Goal: Task Accomplishment & Management: Manage account settings

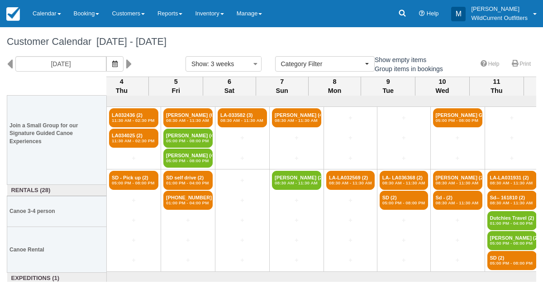
select select
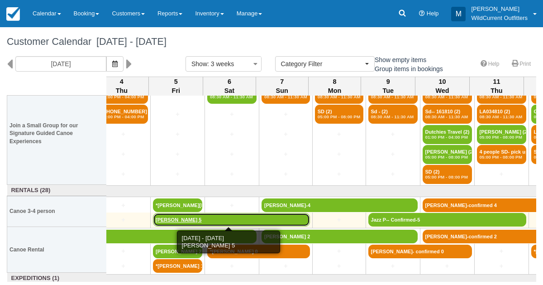
click at [171, 218] on link "Paulo Fedozzi 5" at bounding box center [231, 220] width 157 height 14
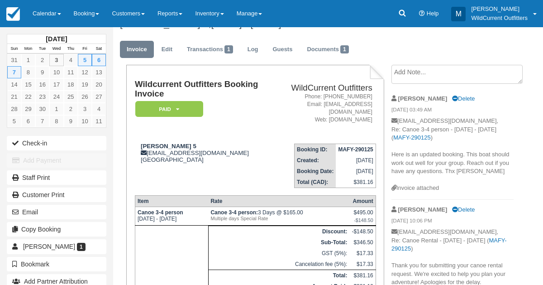
scroll to position [15, 0]
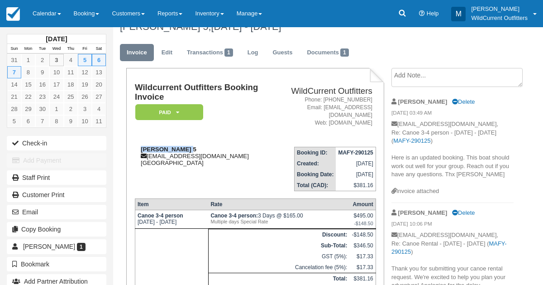
drag, startPoint x: 182, startPoint y: 140, endPoint x: 139, endPoint y: 143, distance: 42.7
click at [139, 146] on div "Paulo Fedozzi 5 paulo.fedozzi@gmail.com Canada" at bounding box center [203, 156] width 136 height 20
copy strong "Paulo Fedozzi"
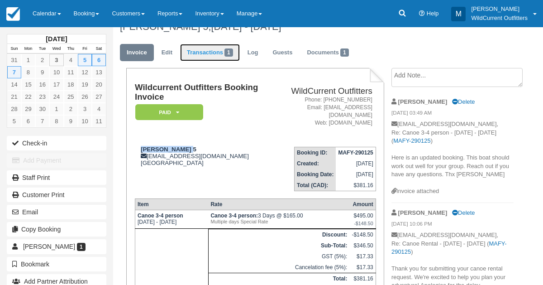
click at [197, 47] on link "Transactions 1" at bounding box center [210, 53] width 60 height 18
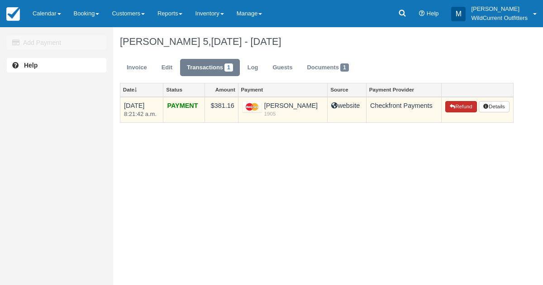
click at [459, 105] on button "Refund" at bounding box center [461, 107] width 32 height 12
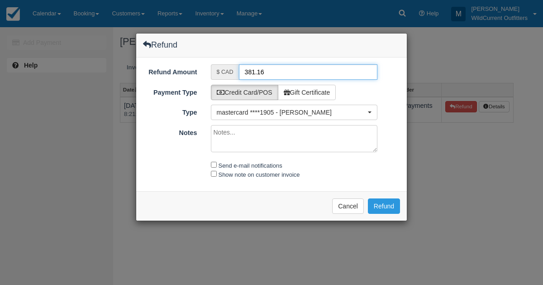
click at [252, 72] on input "381.16" at bounding box center [308, 71] width 139 height 15
type input "365.16"
click at [223, 136] on textarea "Notes" at bounding box center [294, 138] width 167 height 27
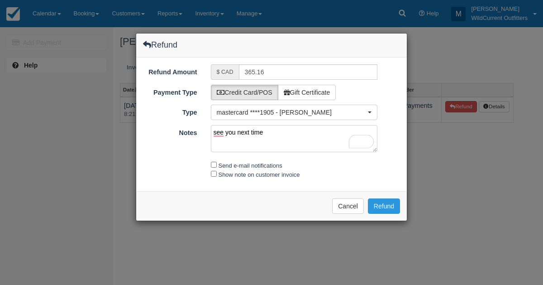
type textarea "see you next time"
click at [211, 162] on input "Send e-mail notifications" at bounding box center [214, 164] width 6 height 6
checkbox input "true"
click at [213, 176] on div "Show note on customer invoice" at bounding box center [294, 174] width 180 height 9
click at [213, 171] on input "Show note on customer invoice" at bounding box center [214, 174] width 6 height 6
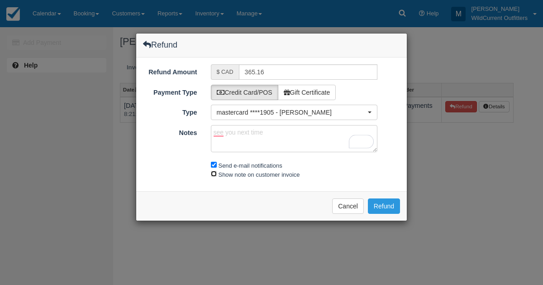
checkbox input "true"
click at [370, 204] on button "Refund" at bounding box center [384, 205] width 32 height 15
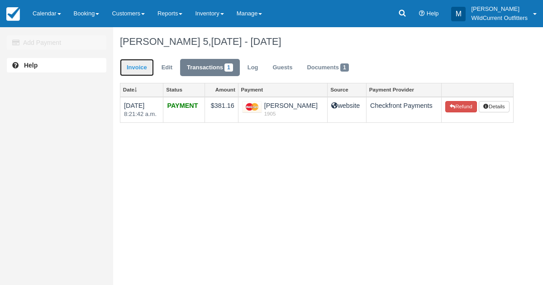
click at [128, 61] on link "Invoice" at bounding box center [137, 68] width 34 height 18
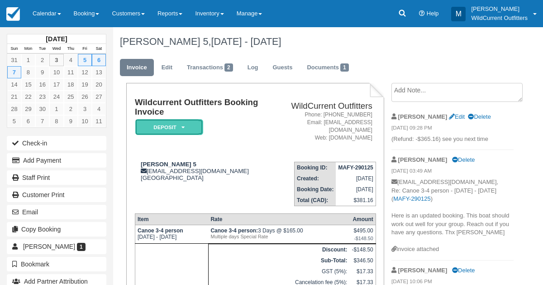
click at [183, 124] on em "Deposit" at bounding box center [169, 127] width 68 height 16
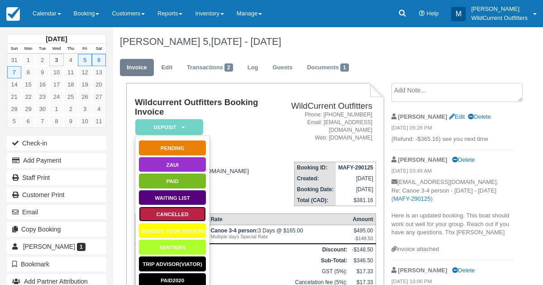
click at [169, 208] on link "Cancelled" at bounding box center [172, 214] width 68 height 16
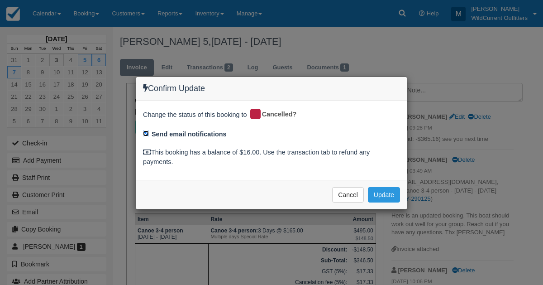
click at [145, 132] on input "Send email notifications" at bounding box center [146, 133] width 6 height 6
checkbox input "false"
click at [389, 191] on button "Update" at bounding box center [384, 194] width 32 height 15
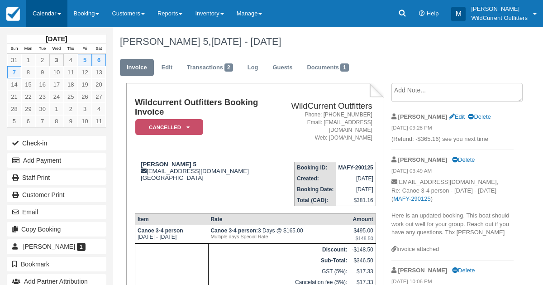
click at [35, 9] on link "Calendar" at bounding box center [46, 13] width 41 height 27
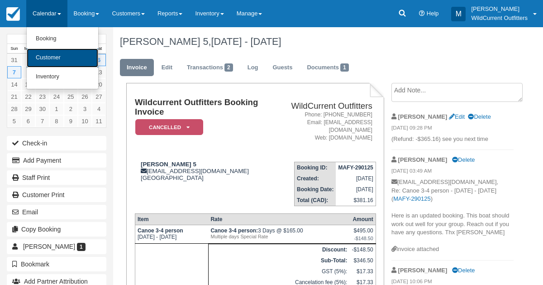
click at [38, 51] on link "Customer" at bounding box center [62, 57] width 71 height 19
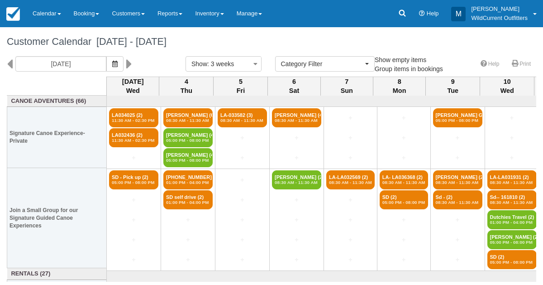
select select
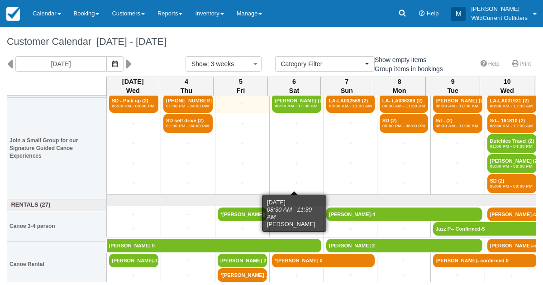
scroll to position [82, 0]
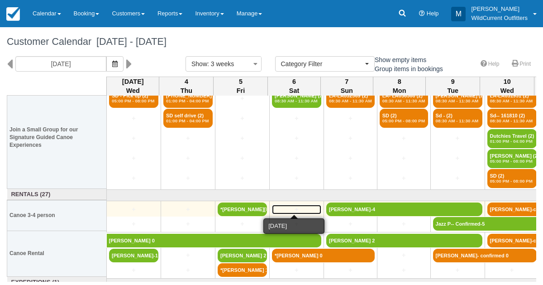
click at [291, 206] on link "+" at bounding box center [296, 208] width 49 height 9
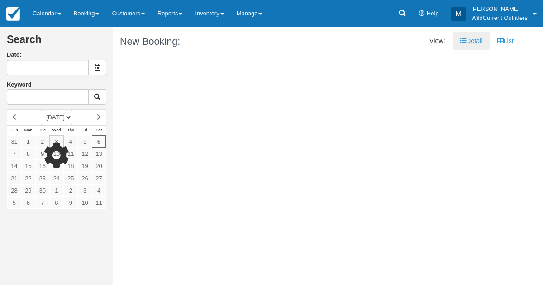
type input "[DATE]"
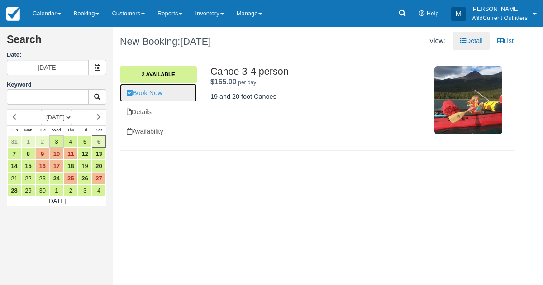
click at [167, 90] on link "Book Now" at bounding box center [158, 93] width 77 height 19
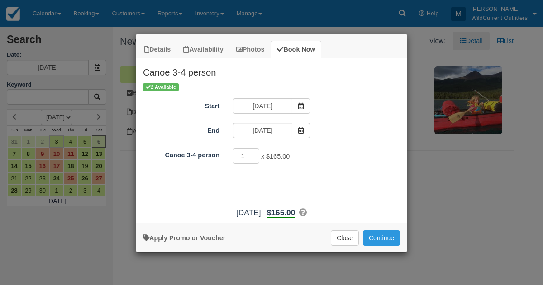
click at [370, 228] on div "Apply Promo or Voucher Close Continue Searching..." at bounding box center [271, 237] width 271 height 29
click at [374, 237] on button "Continue" at bounding box center [381, 237] width 37 height 15
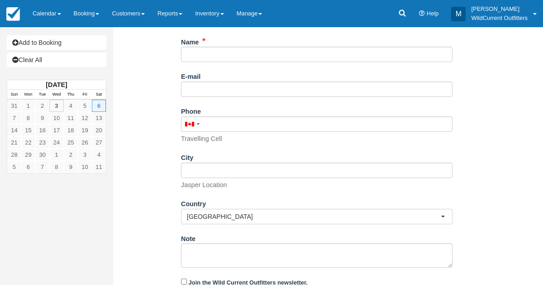
scroll to position [147, 0]
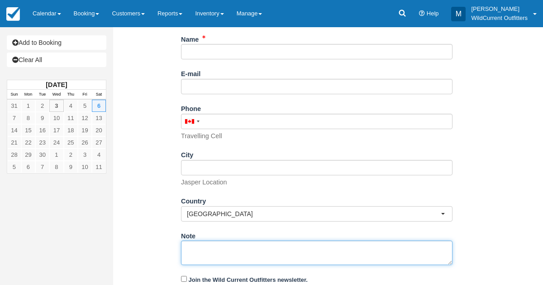
click at [209, 250] on textarea "Note" at bounding box center [316, 252] width 271 height 24
paste textarea "Name: Shawn Hayden Email: shawnhayden79@gmail.com Which day would you like to r…"
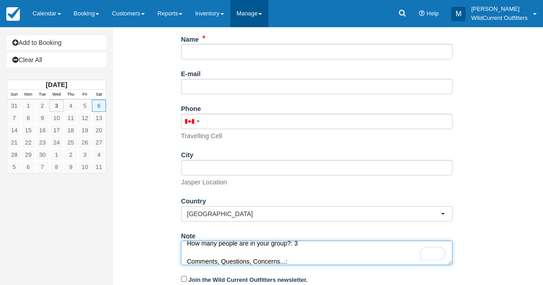
type textarea "Name: Shawn Hayden Email: shawnhayden79@gmail.com Which day would you like to r…"
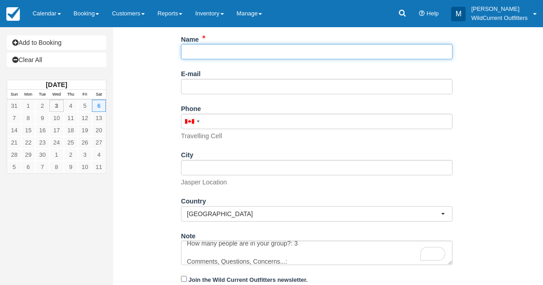
click at [229, 50] on input "Name" at bounding box center [316, 51] width 271 height 15
paste input "[PERSON_NAME]"
type input "[PERSON_NAME]"
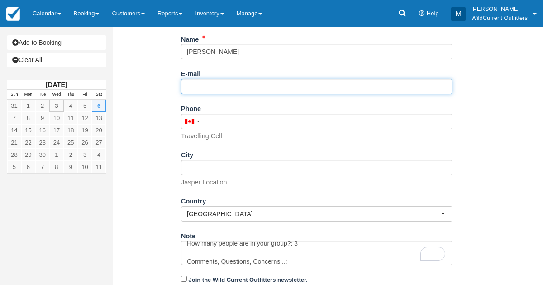
click at [241, 79] on input "E-mail" at bounding box center [316, 86] width 271 height 15
paste input "[EMAIL_ADDRESS][DOMAIN_NAME]"
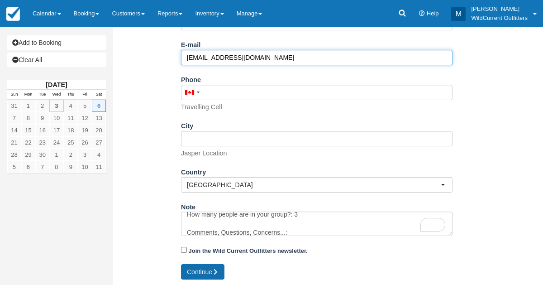
type input "[EMAIL_ADDRESS][DOMAIN_NAME]"
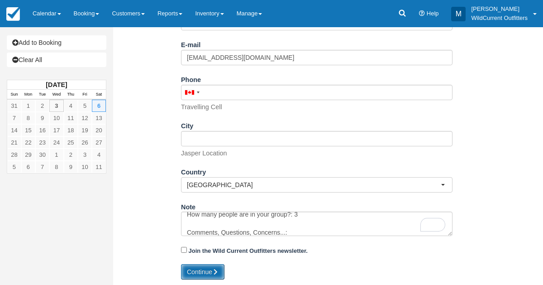
click at [192, 274] on button "Continue" at bounding box center [202, 271] width 43 height 15
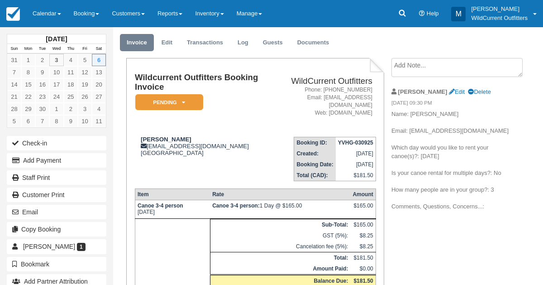
scroll to position [29, 0]
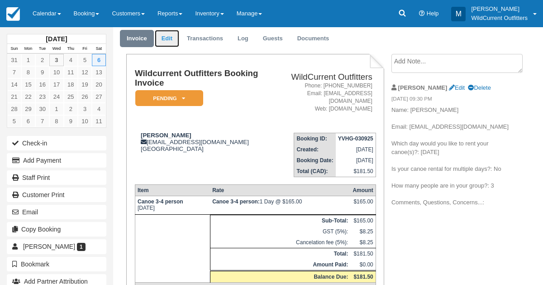
click at [165, 42] on link "Edit" at bounding box center [167, 39] width 24 height 18
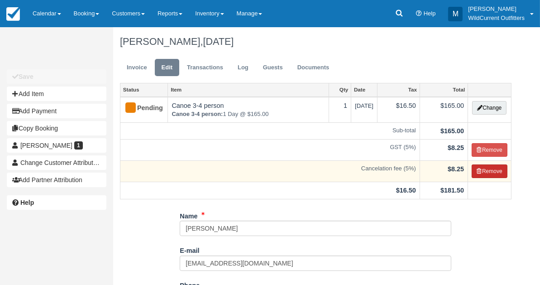
click at [493, 166] on button "Remove" at bounding box center [489, 171] width 36 height 14
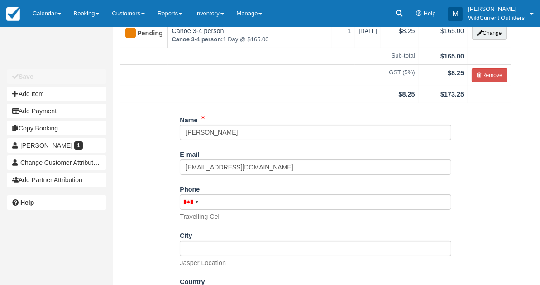
scroll to position [140, 0]
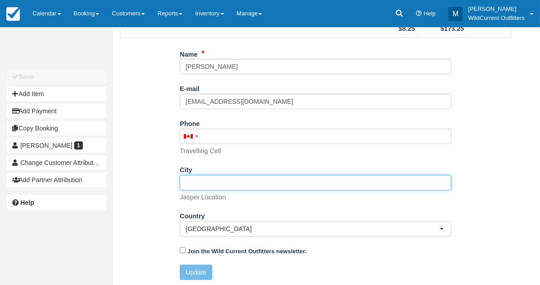
click at [238, 183] on input "City" at bounding box center [315, 182] width 271 height 15
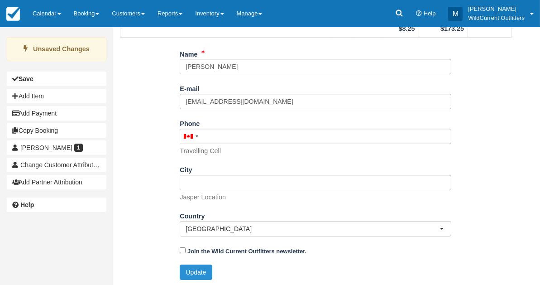
click at [198, 266] on button "Update" at bounding box center [196, 271] width 32 height 15
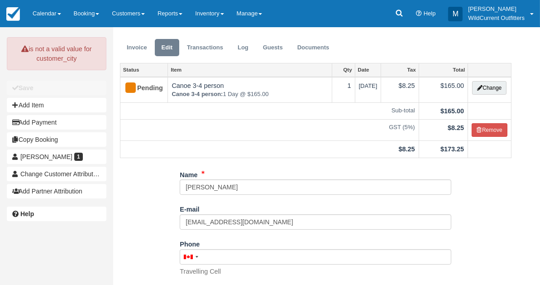
scroll to position [0, 0]
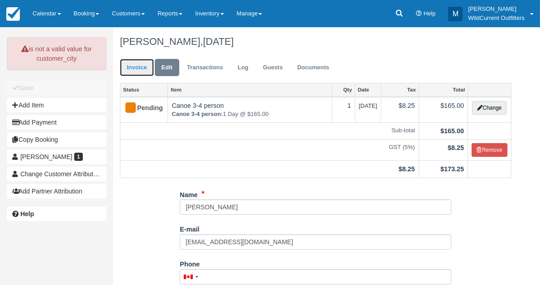
click at [130, 67] on link "Invoice" at bounding box center [137, 68] width 34 height 18
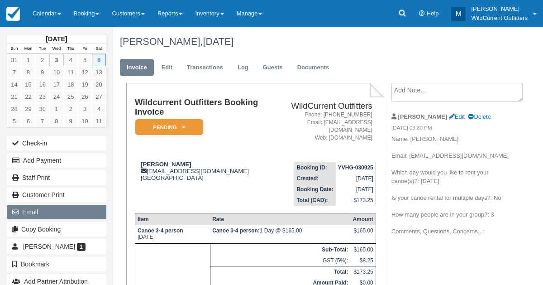
click at [48, 210] on button "Email" at bounding box center [57, 211] width 100 height 14
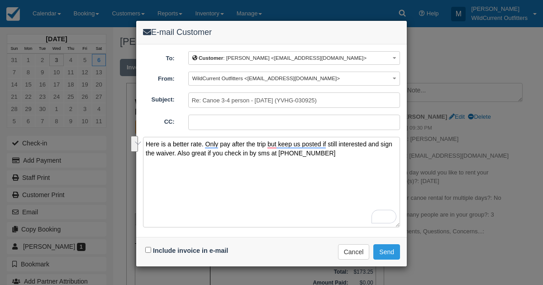
drag, startPoint x: 338, startPoint y: 154, endPoint x: 147, endPoint y: 138, distance: 192.4
click at [147, 138] on textarea "Here is a better rate. Only pay after the trip but keep us posted if still inte…" at bounding box center [271, 182] width 257 height 90
type textarea "Here is a better rate. Only pay after the trip but keep us posted if still inte…"
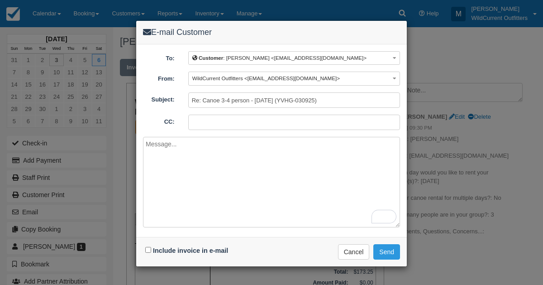
paste textarea "Wild Current Outfitters 9:32 PM (0 minutes ago) to shawnhayden79 Hi Shawn, We c…"
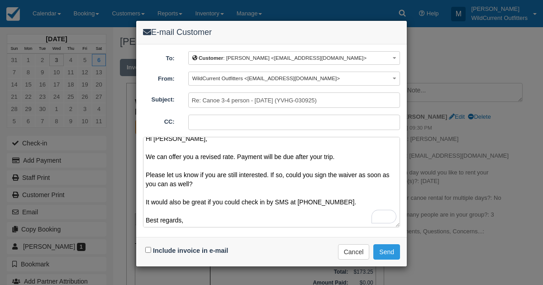
scroll to position [47, 0]
type textarea "Wild Current Outfitters 9:32 PM (0 minutes ago) to shawnhayden79 Hi Shawn, We c…"
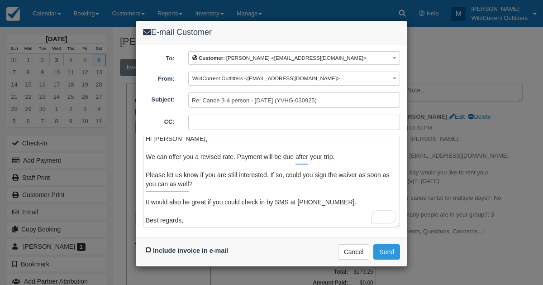
click at [148, 247] on input "Include invoice in e-mail" at bounding box center [148, 250] width 6 height 6
checkbox input "true"
click at [387, 251] on button "Send" at bounding box center [386, 251] width 27 height 15
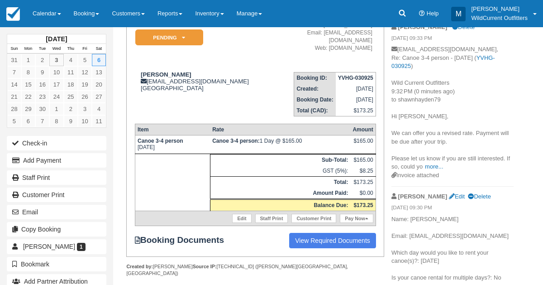
scroll to position [94, 0]
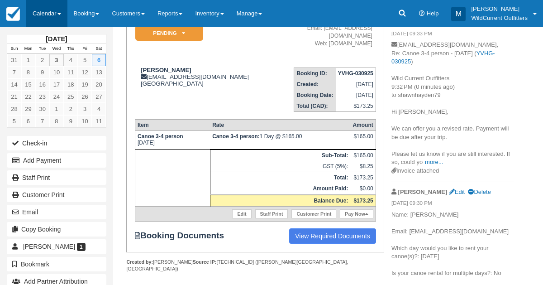
click at [51, 17] on link "Calendar" at bounding box center [46, 13] width 41 height 27
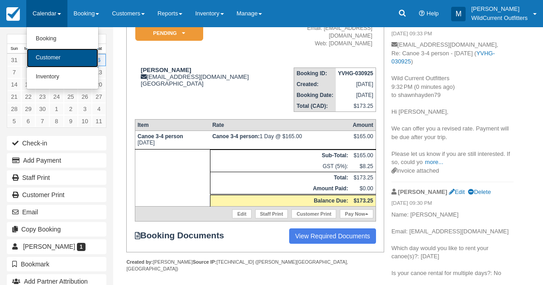
click at [50, 52] on link "Customer" at bounding box center [62, 57] width 71 height 19
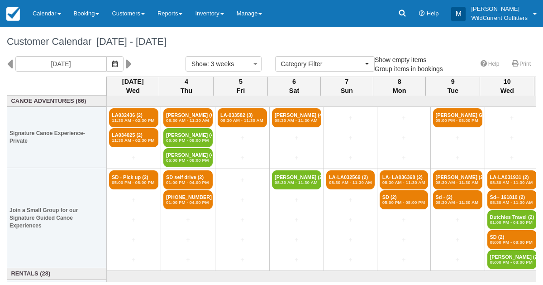
select select
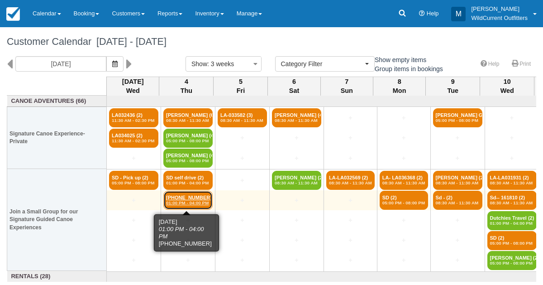
click at [177, 203] on em "01:00 PM - 04:00 PM" at bounding box center [188, 202] width 44 height 5
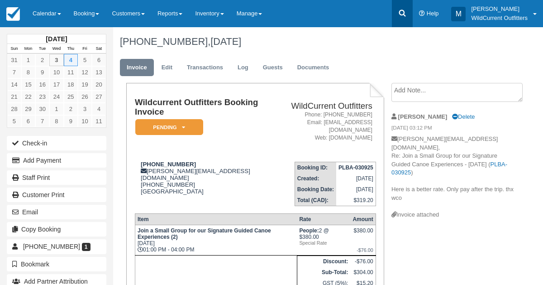
click at [401, 12] on icon at bounding box center [402, 13] width 9 height 9
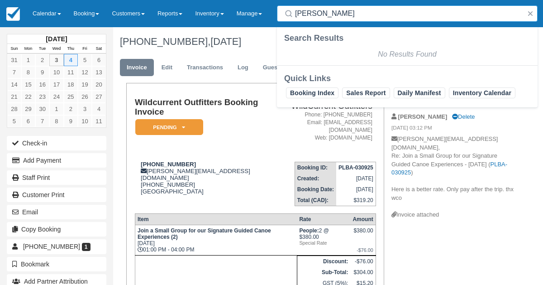
type input "[PERSON_NAME]"
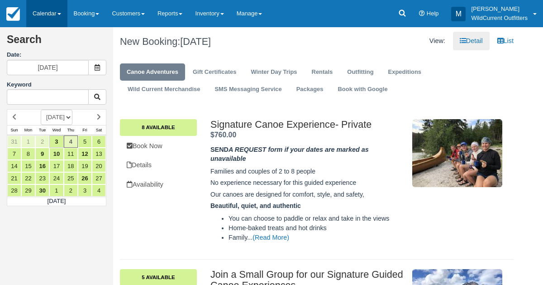
click at [44, 9] on link "Calendar" at bounding box center [46, 13] width 41 height 27
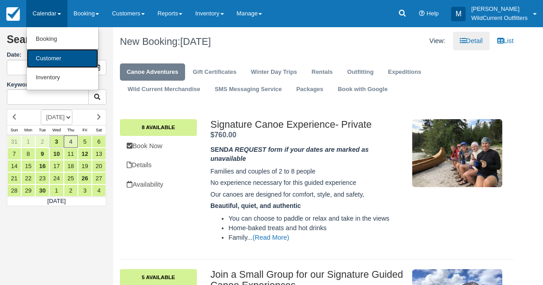
click at [46, 53] on link "Customer" at bounding box center [62, 58] width 71 height 19
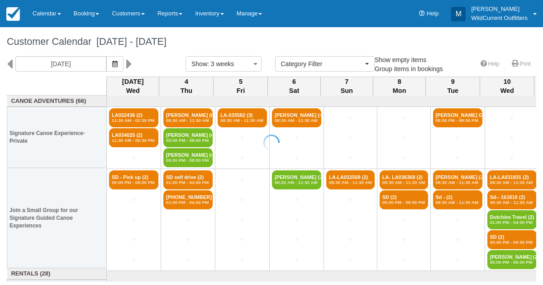
select select
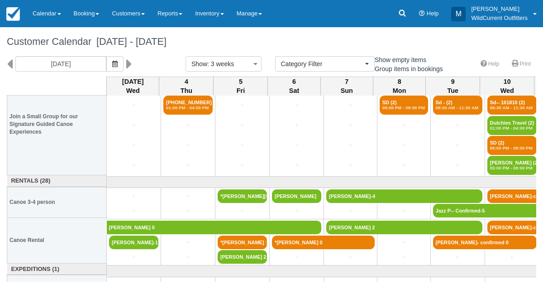
scroll to position [105, 0]
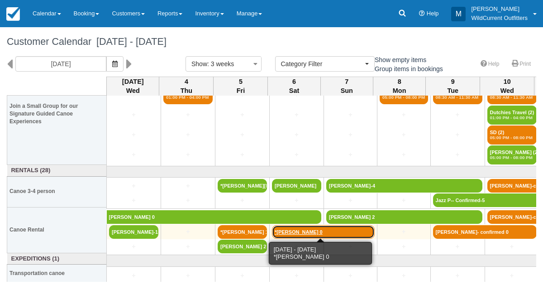
click at [285, 228] on link "*Darlene Lau 0" at bounding box center [323, 232] width 103 height 14
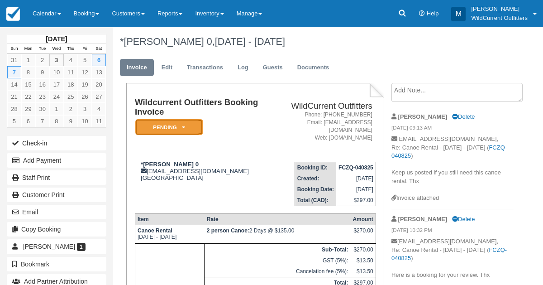
click at [180, 127] on em "Pending" at bounding box center [169, 127] width 68 height 16
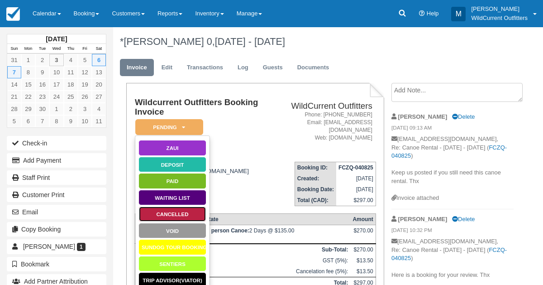
click at [169, 209] on link "Cancelled" at bounding box center [172, 214] width 68 height 16
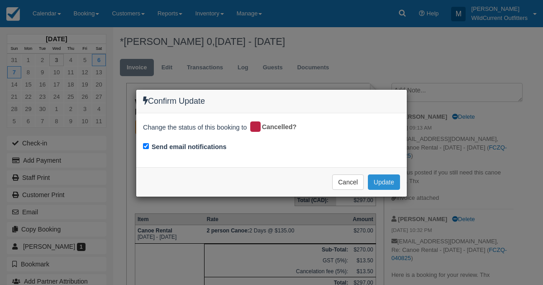
click at [386, 178] on button "Update" at bounding box center [384, 181] width 32 height 15
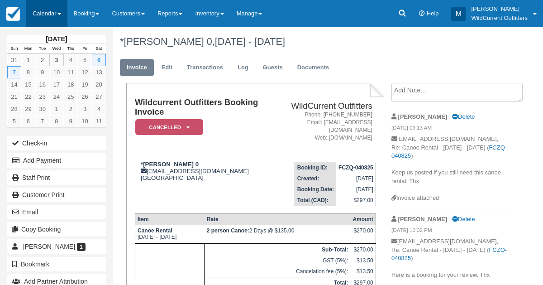
click at [48, 14] on link "Calendar" at bounding box center [46, 13] width 41 height 27
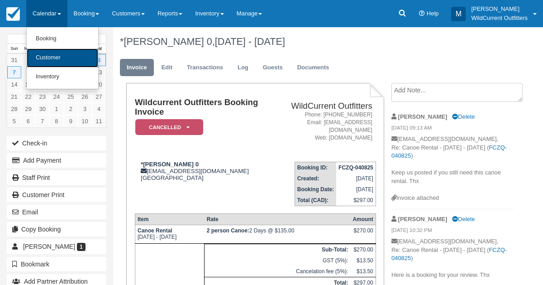
click at [51, 53] on link "Customer" at bounding box center [62, 57] width 71 height 19
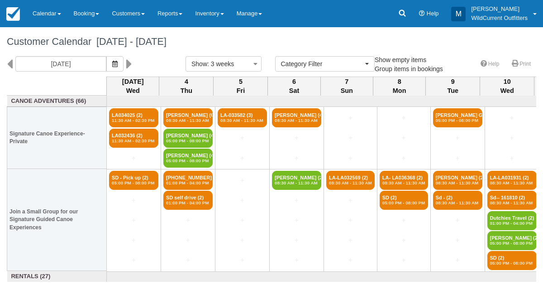
select select
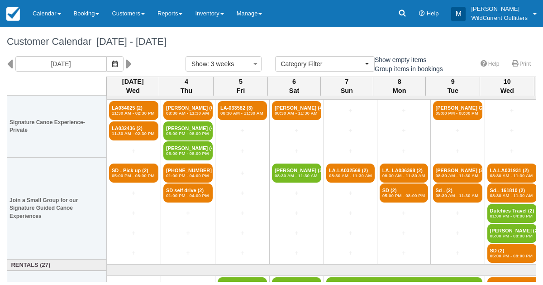
scroll to position [7, 0]
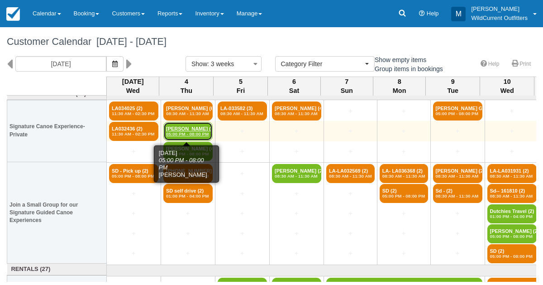
click at [181, 131] on em "05:00 PM - 08:00 PM" at bounding box center [188, 133] width 44 height 5
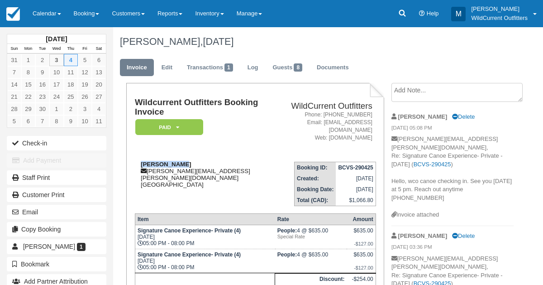
drag, startPoint x: 186, startPoint y: 155, endPoint x: 140, endPoint y: 158, distance: 46.2
click at [140, 161] on div "Bob Schulman bob@schulman.com Canada" at bounding box center [208, 174] width 147 height 27
copy strong "Bob Schulman"
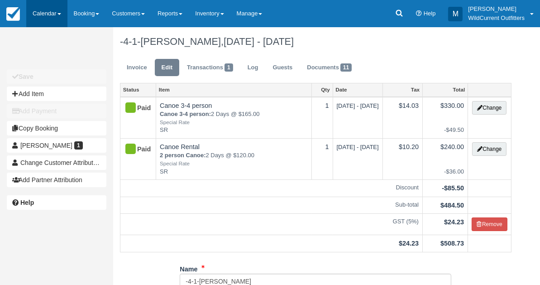
click at [49, 6] on link "Calendar" at bounding box center [46, 13] width 41 height 27
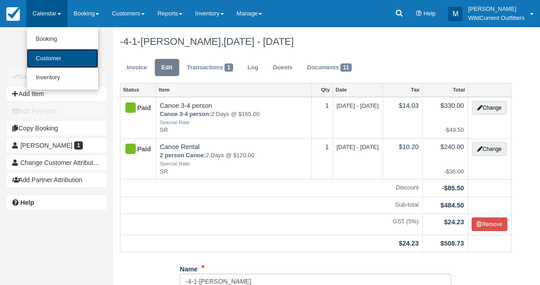
click at [43, 58] on link "Customer" at bounding box center [62, 58] width 71 height 19
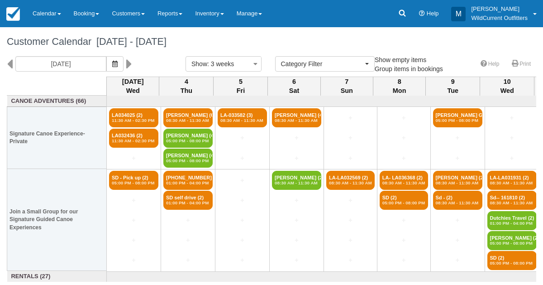
select select
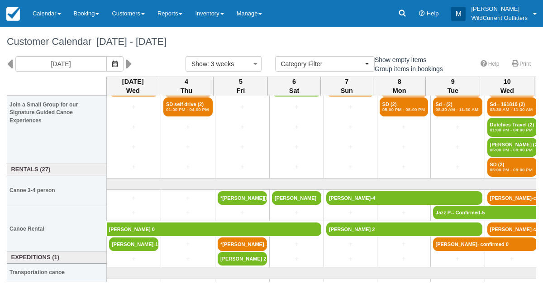
scroll to position [107, 0]
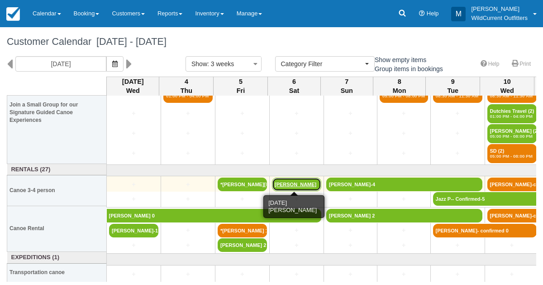
click at [284, 184] on link "[PERSON_NAME]" at bounding box center [296, 184] width 49 height 14
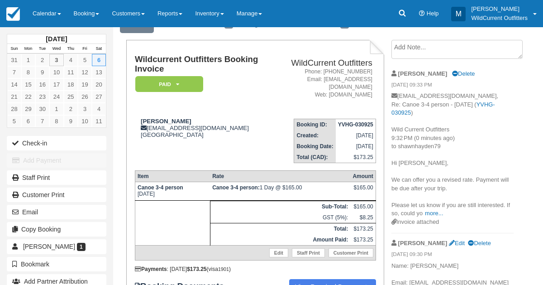
scroll to position [50, 0]
